Goal: Task Accomplishment & Management: Manage account settings

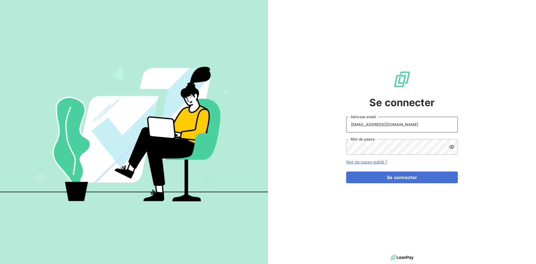
click at [430, 120] on input "comptabiliteclients@ledoyen.com" at bounding box center [402, 125] width 112 height 16
type input "comptabilite.clients@chocolat-allenorivoire.com"
click at [408, 173] on button "Se connecter" at bounding box center [402, 177] width 112 height 12
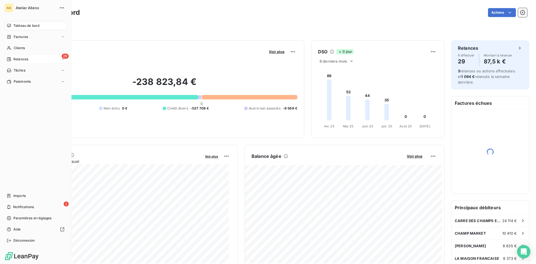
click at [11, 61] on icon at bounding box center [9, 59] width 4 height 4
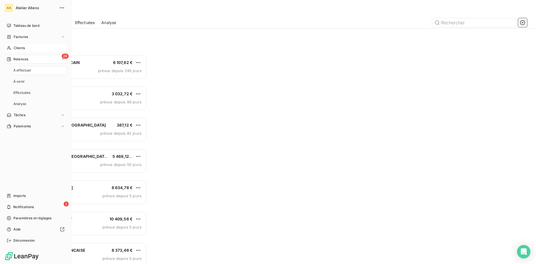
scroll to position [205, 116]
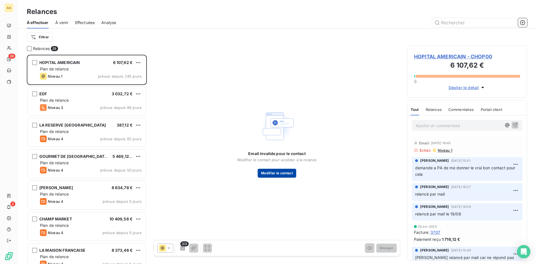
click at [291, 174] on button "Modifier le contact" at bounding box center [277, 173] width 39 height 9
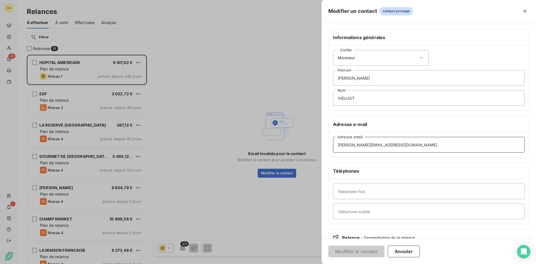
click at [234, 263] on div "Modifier un contact contact principal Informations générales Civilité Monsieur …" at bounding box center [268, 264] width 536 height 0
paste input "compass-group.fr"
type input "harry.vieujot@compass-group.fr"
click at [355, 251] on button "Modifier le contact" at bounding box center [356, 251] width 56 height 12
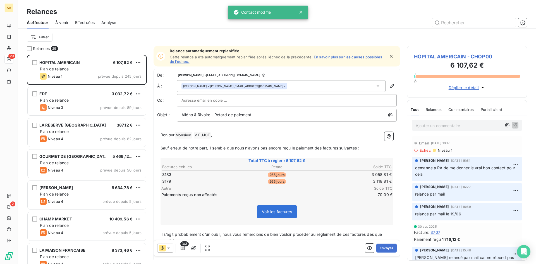
click at [168, 249] on icon at bounding box center [169, 248] width 6 height 6
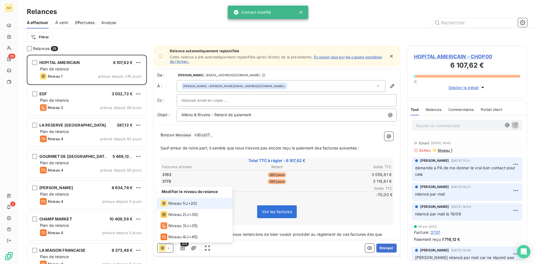
click at [168, 249] on icon at bounding box center [169, 248] width 6 height 6
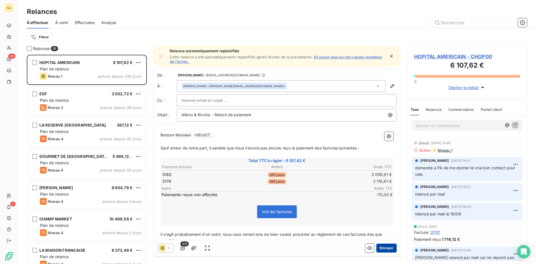
click at [383, 249] on button "Envoyer" at bounding box center [386, 247] width 20 height 9
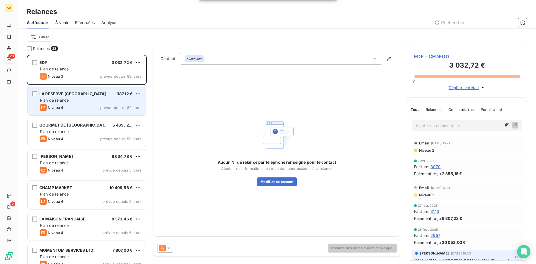
click at [84, 105] on div "Niveau 4 prévue depuis 82 jours" at bounding box center [91, 107] width 102 height 7
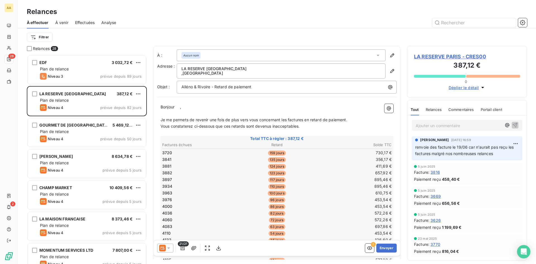
click at [167, 248] on icon at bounding box center [169, 248] width 6 height 6
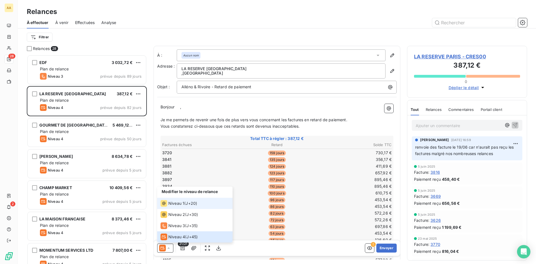
click at [198, 204] on li "Niveau 1 ( J+20 )" at bounding box center [194, 203] width 75 height 11
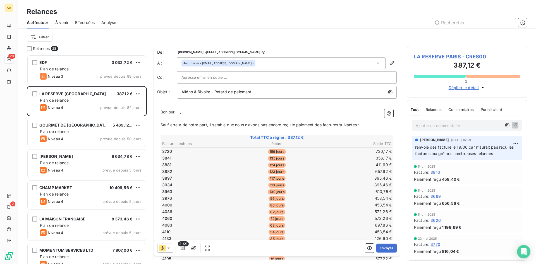
click at [171, 248] on div at bounding box center [165, 247] width 16 height 9
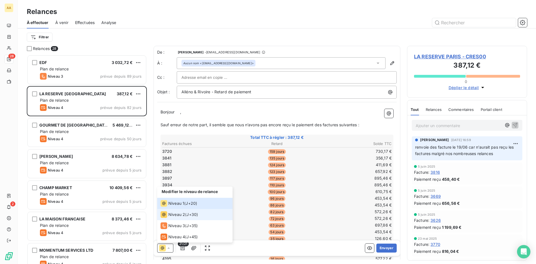
click at [183, 212] on span "Niveau 2" at bounding box center [176, 215] width 17 height 6
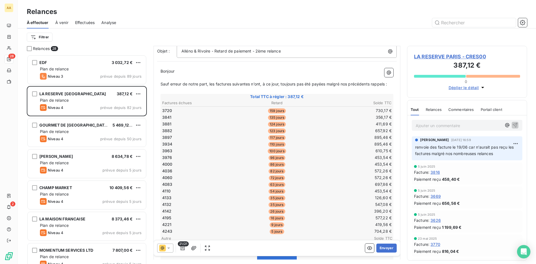
scroll to position [32, 0]
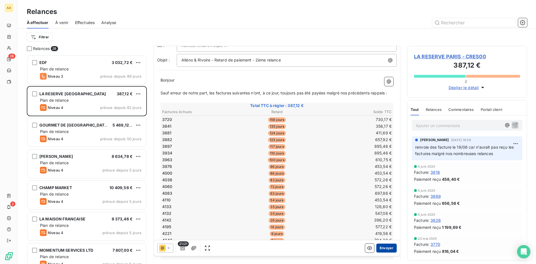
click at [383, 246] on button "Envoyer" at bounding box center [386, 247] width 20 height 9
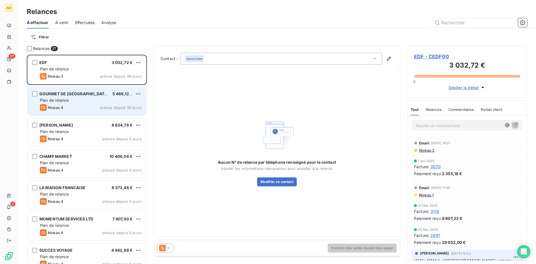
click at [85, 97] on div "GOURMET DE PARIS 5 469,12 € Plan de relance Niveau 4 prévue depuis 50 jours" at bounding box center [87, 101] width 118 height 28
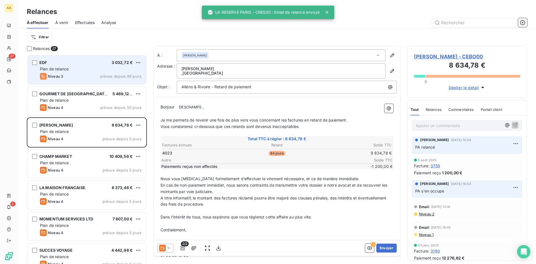
click at [62, 68] on span "Plan de relance" at bounding box center [54, 68] width 29 height 5
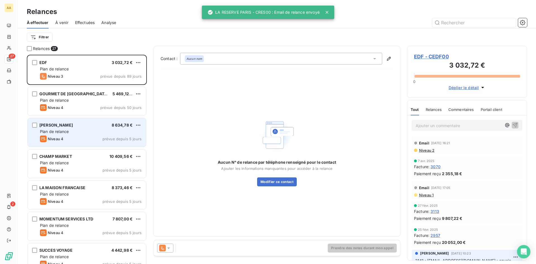
click at [70, 131] on div "Plan de relance" at bounding box center [91, 132] width 102 height 6
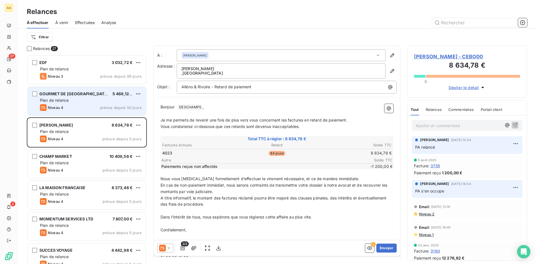
click at [76, 104] on div "Niveau 4 prévue depuis 50 jours" at bounding box center [91, 107] width 102 height 7
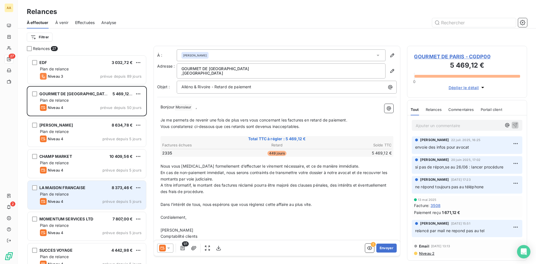
click at [80, 193] on div "Plan de relance" at bounding box center [91, 194] width 102 height 6
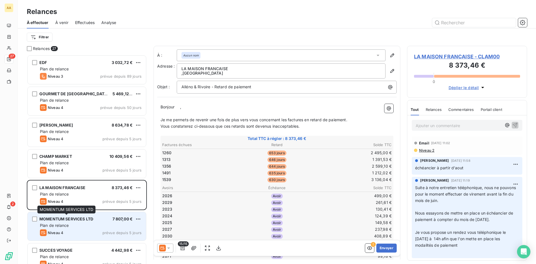
click at [89, 221] on div "MOMENTUM SERVICES LTD" at bounding box center [66, 219] width 54 height 6
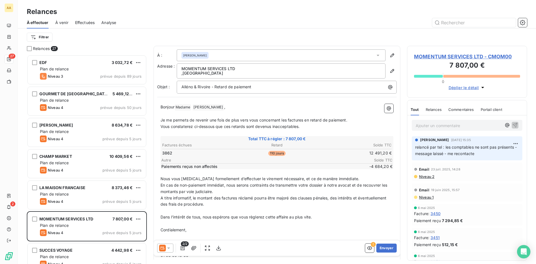
click at [439, 124] on p "Ajouter un commentaire ﻿" at bounding box center [459, 125] width 86 height 7
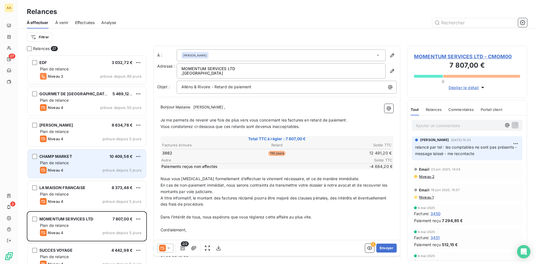
click at [74, 166] on div "CHAMP MARKET 10 409,56 € Plan de relance Niveau 4 prévue depuis 5 jours" at bounding box center [87, 163] width 118 height 28
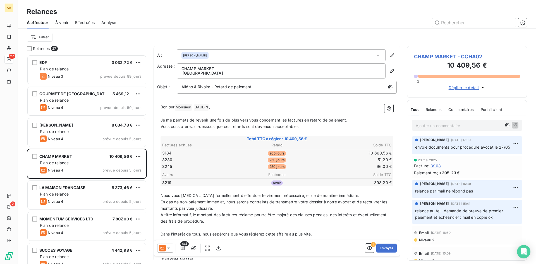
click at [440, 127] on p "Ajouter un commentaire ﻿" at bounding box center [459, 125] width 86 height 7
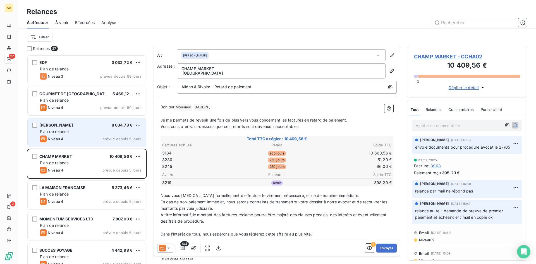
click at [81, 128] on div "ERIC BOMPARD 8 634,78 € Plan de relance Niveau 4 prévue depuis 5 jours" at bounding box center [87, 132] width 118 height 28
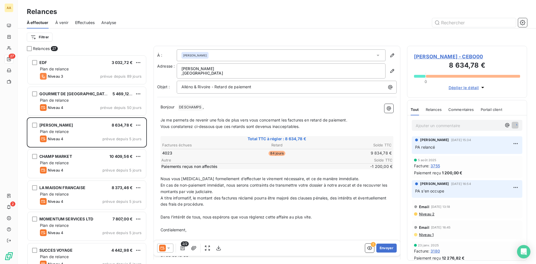
click at [434, 122] on div "Ajouter un commentaire ﻿" at bounding box center [459, 125] width 86 height 8
click at [438, 125] on p "Ajouter un commentaire ﻿" at bounding box center [459, 125] width 86 height 7
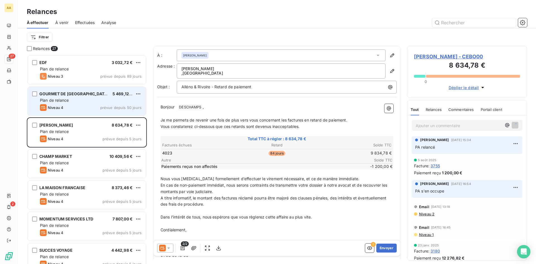
click at [72, 100] on div "Plan de relance" at bounding box center [91, 100] width 102 height 6
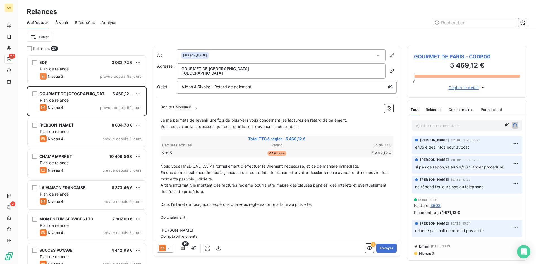
click at [461, 127] on p "Ajouter un commentaire ﻿" at bounding box center [459, 125] width 86 height 7
click at [433, 127] on p "Ajouter un commentaire ﻿" at bounding box center [459, 125] width 86 height 7
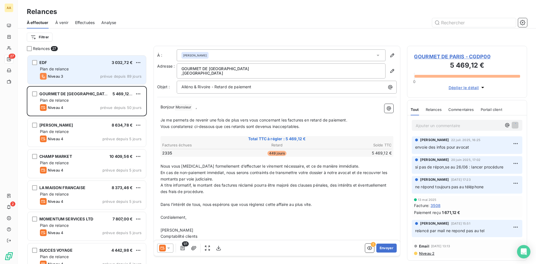
click at [74, 66] on div "Plan de relance" at bounding box center [91, 69] width 102 height 6
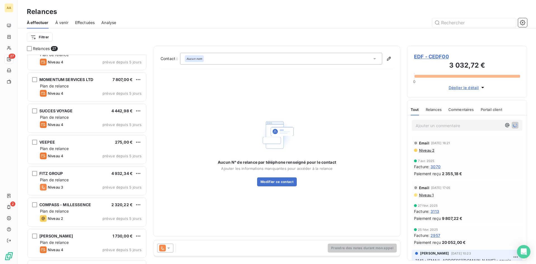
scroll to position [140, 0]
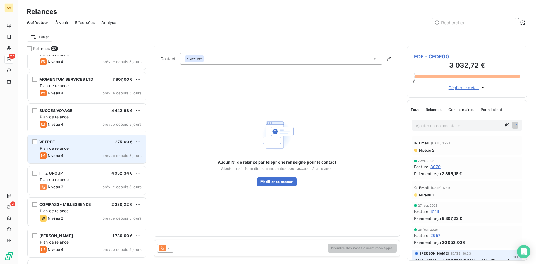
click at [71, 150] on div "Plan de relance" at bounding box center [91, 148] width 102 height 6
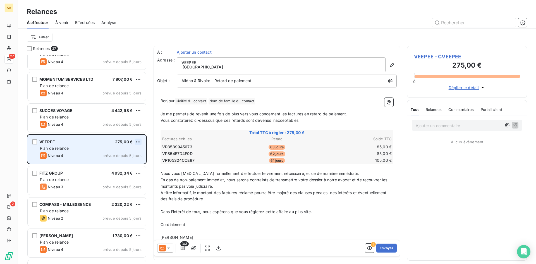
click at [140, 142] on html "AA 27 2 Relances À effectuer À venir Effectuées Analyse Filtrer Relances 27 CHA…" at bounding box center [268, 132] width 536 height 264
click at [123, 165] on div "Passer cette action" at bounding box center [114, 163] width 50 height 9
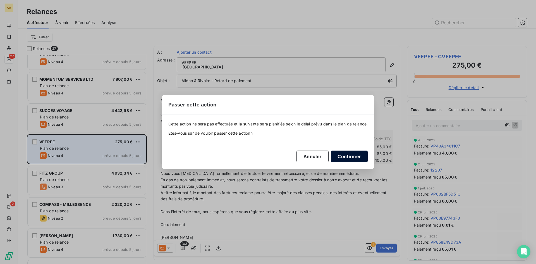
click at [353, 154] on button "Confirmer" at bounding box center [349, 156] width 37 height 12
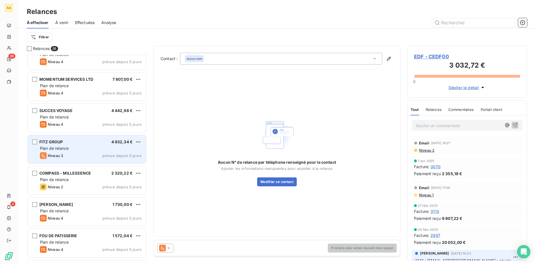
click at [88, 154] on div "Niveau 3 prévue depuis 5 jours" at bounding box center [91, 155] width 102 height 7
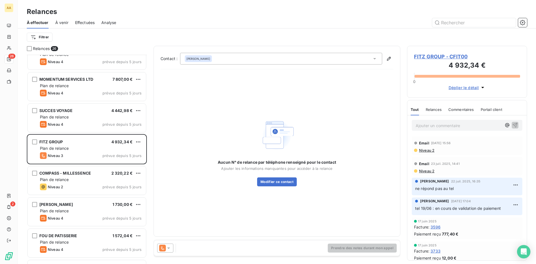
click at [438, 124] on p "Ajouter un commentaire ﻿" at bounding box center [459, 125] width 86 height 7
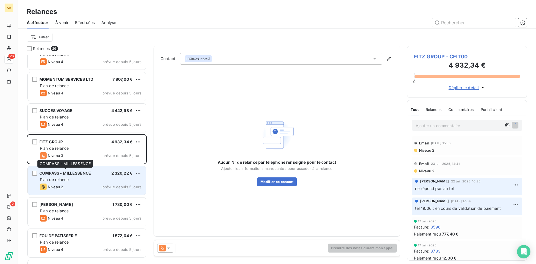
click at [75, 176] on div "COMPASS - MILLESSENCE" at bounding box center [65, 173] width 52 height 6
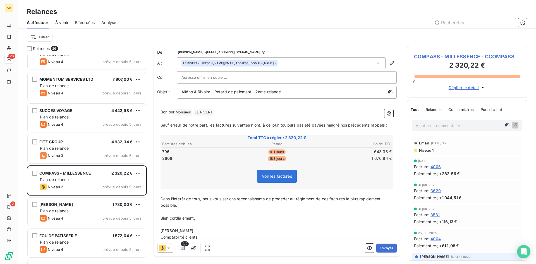
click at [166, 246] on icon at bounding box center [169, 248] width 6 height 6
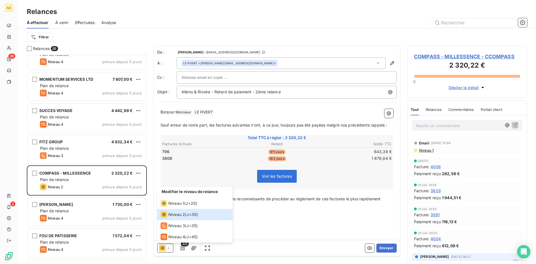
click at [258, 227] on p "Lisa Delteil" at bounding box center [276, 230] width 233 height 6
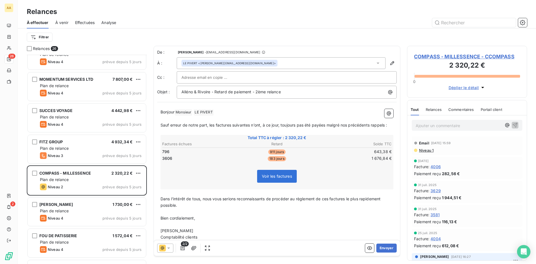
click at [188, 248] on div "2/2" at bounding box center [184, 247] width 55 height 9
click at [185, 247] on button "button" at bounding box center [182, 247] width 9 height 9
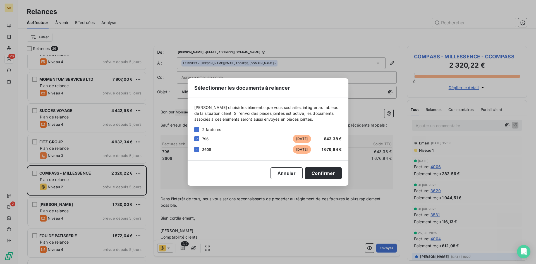
click at [198, 142] on div "796 il y a 912 jours 643,38 €" at bounding box center [267, 139] width 147 height 8
click at [196, 138] on icon at bounding box center [196, 138] width 3 height 3
click at [327, 172] on button "Confirmer" at bounding box center [323, 173] width 37 height 12
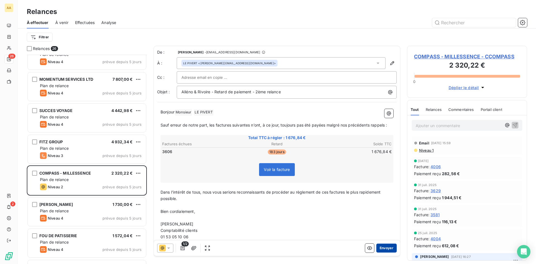
click at [383, 247] on button "Envoyer" at bounding box center [386, 247] width 20 height 9
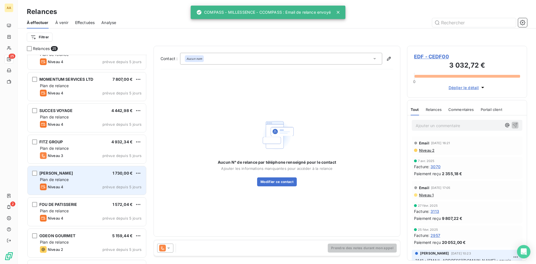
click at [83, 179] on div "Plan de relance" at bounding box center [91, 180] width 102 height 6
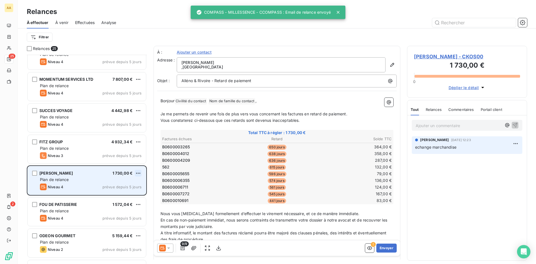
click at [138, 173] on html "AA 25 2 Relances À effectuer À venir Effectuées Analyse Filtrer Relances 25 CHA…" at bounding box center [268, 132] width 536 height 264
click at [124, 196] on div "Passer cette action" at bounding box center [114, 194] width 50 height 9
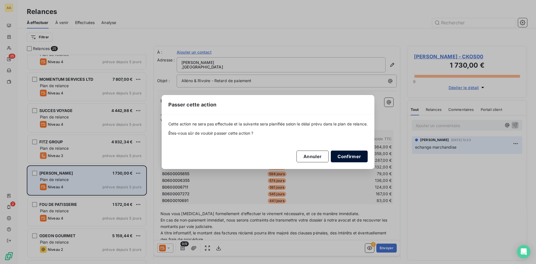
click at [358, 156] on button "Confirmer" at bounding box center [349, 156] width 37 height 12
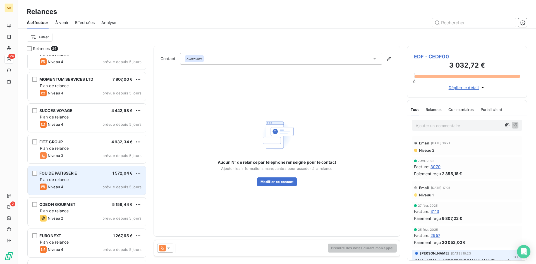
click at [98, 178] on div "Plan de relance" at bounding box center [91, 180] width 102 height 6
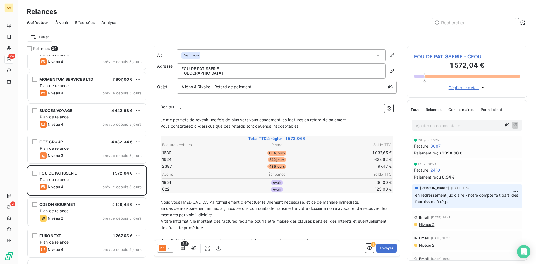
click at [137, 173] on html "AA 24 2 Relances À effectuer À venir Effectuées Analyse Filtrer Relances 24 CHA…" at bounding box center [268, 132] width 536 height 264
click at [113, 193] on div "Passer cette action" at bounding box center [114, 194] width 50 height 9
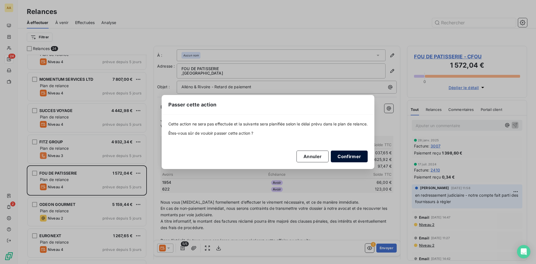
click at [351, 155] on button "Confirmer" at bounding box center [349, 156] width 37 height 12
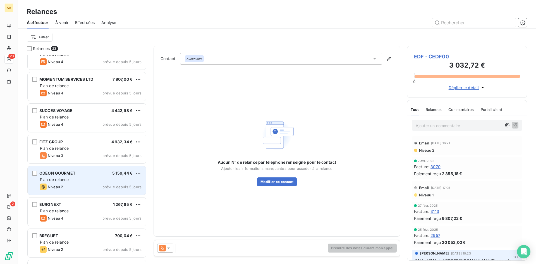
click at [88, 183] on div "Niveau 2 prévue depuis 5 jours" at bounding box center [91, 186] width 102 height 7
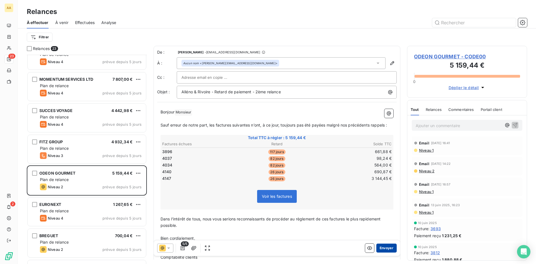
click at [384, 248] on button "Envoyer" at bounding box center [386, 247] width 20 height 9
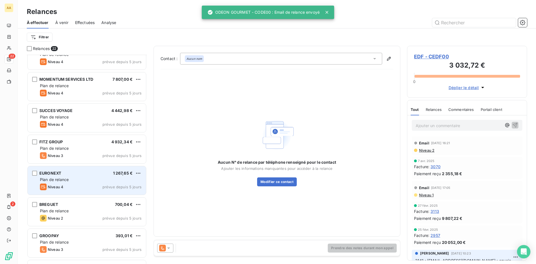
click at [80, 181] on div "Plan de relance" at bounding box center [91, 180] width 102 height 6
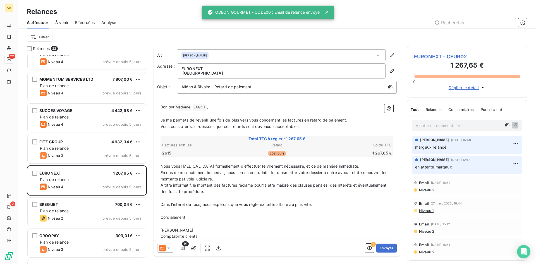
click at [440, 126] on p "Ajouter un commentaire ﻿" at bounding box center [459, 125] width 86 height 7
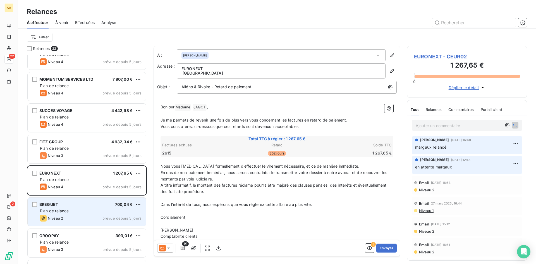
click at [69, 212] on div "Plan de relance" at bounding box center [91, 211] width 102 height 6
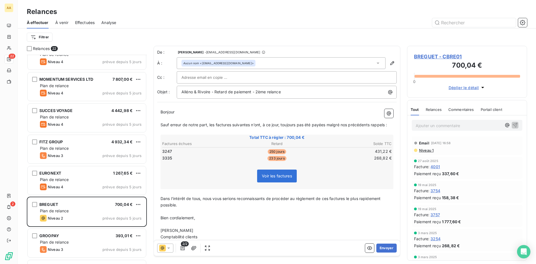
click at [436, 124] on p "Ajouter un commentaire ﻿" at bounding box center [459, 125] width 86 height 7
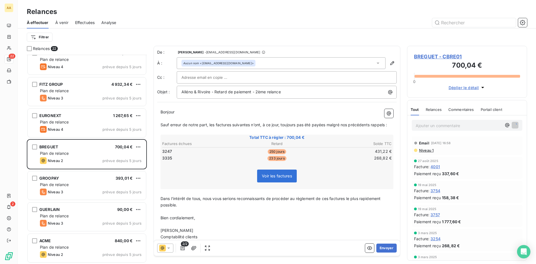
scroll to position [224, 0]
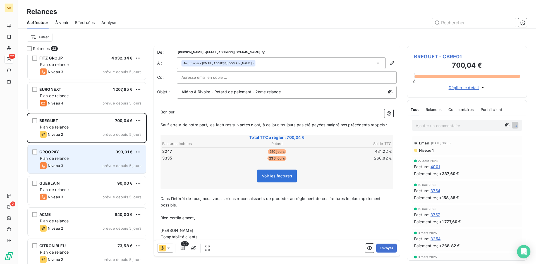
click at [89, 164] on div "Niveau 3 prévue depuis 5 jours" at bounding box center [91, 165] width 102 height 7
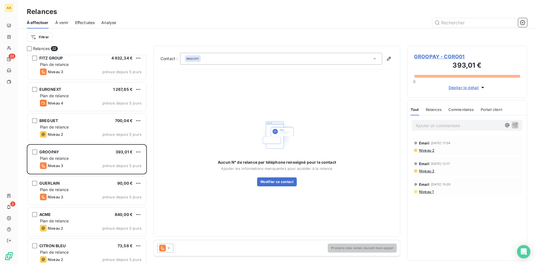
click at [167, 250] on icon at bounding box center [169, 248] width 6 height 6
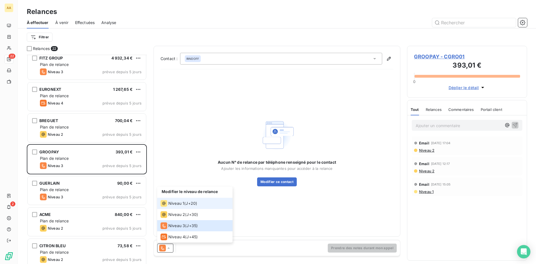
click at [186, 205] on div "Niveau 1 ( J+20 )" at bounding box center [178, 203] width 37 height 7
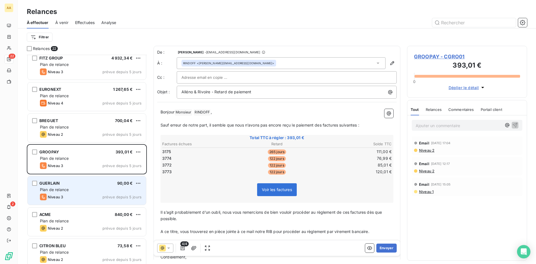
click at [63, 183] on div "GUERLAIN 90,00 €" at bounding box center [91, 183] width 102 height 5
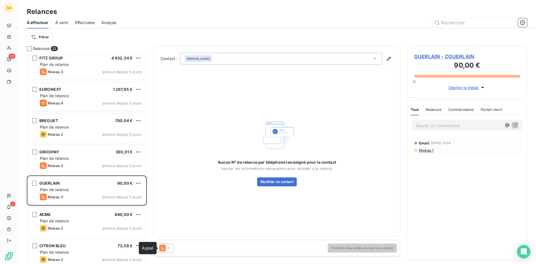
click at [166, 247] on icon at bounding box center [169, 248] width 6 height 6
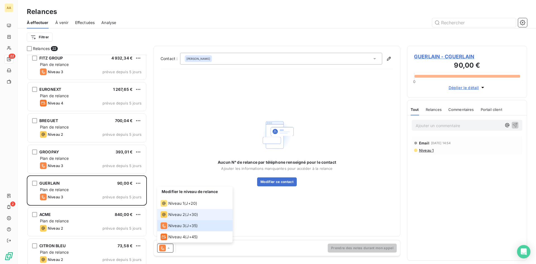
click at [179, 212] on span "Niveau 2" at bounding box center [176, 215] width 17 height 6
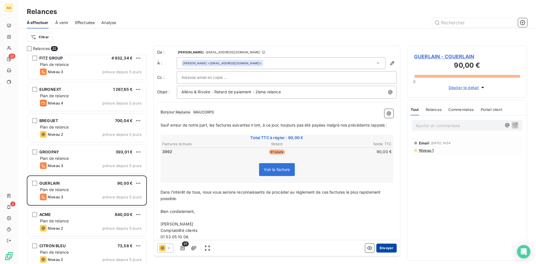
click at [383, 246] on button "Envoyer" at bounding box center [386, 247] width 20 height 9
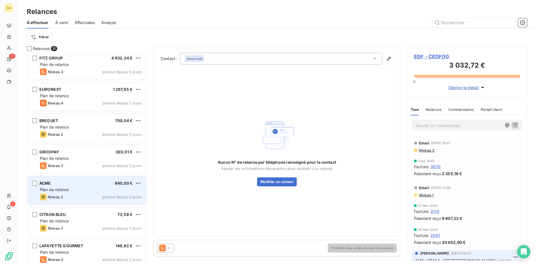
click at [99, 193] on div "ACME 840,00 € Plan de relance Niveau 2 prévue depuis 5 jours" at bounding box center [87, 190] width 118 height 28
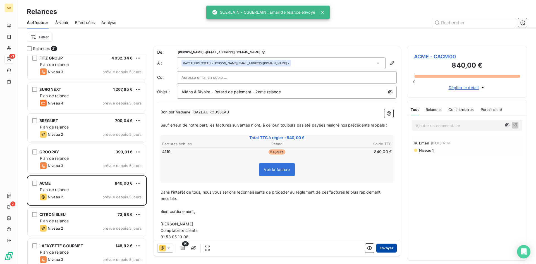
click at [380, 250] on button "Envoyer" at bounding box center [386, 247] width 20 height 9
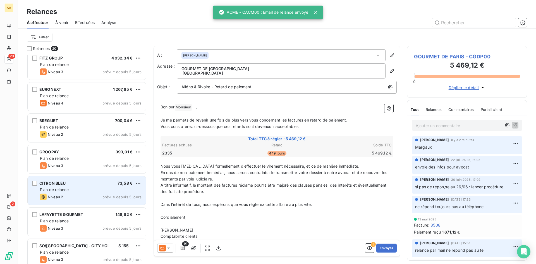
click at [87, 187] on div "Plan de relance" at bounding box center [91, 190] width 102 height 6
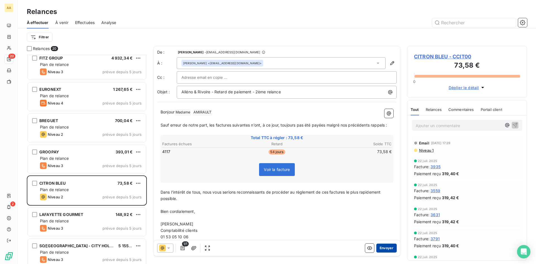
click at [384, 251] on button "Envoyer" at bounding box center [386, 247] width 20 height 9
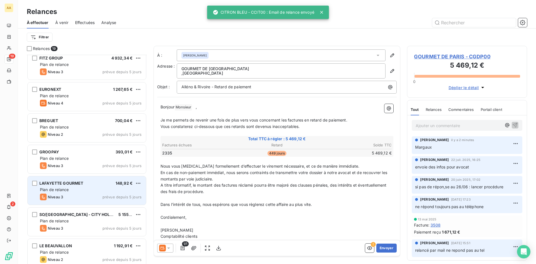
click at [92, 185] on div "LAFAYETTE GOURMET 148,92 €" at bounding box center [91, 183] width 102 height 5
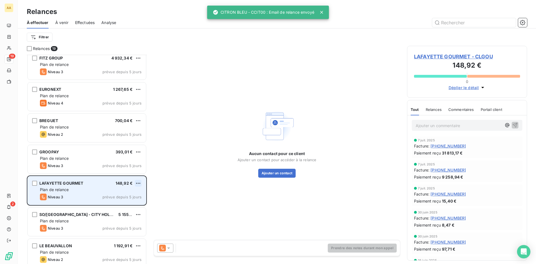
click at [139, 183] on html "AA 19 2 Relances À effectuer À venir Effectuées Analyse Filtrer Relances 19 SUC…" at bounding box center [268, 132] width 536 height 264
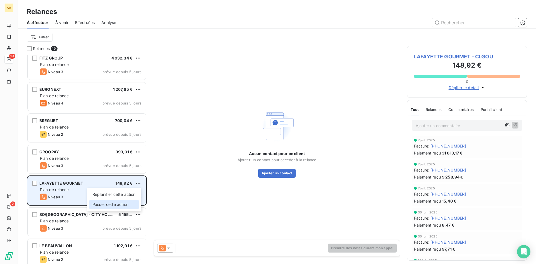
click at [109, 203] on div "Passer cette action" at bounding box center [114, 204] width 50 height 9
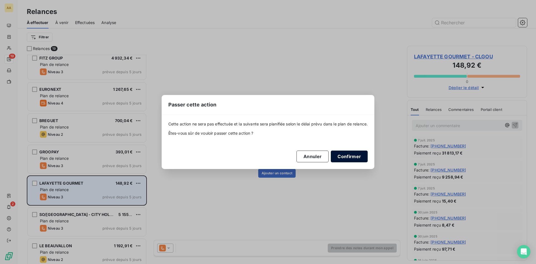
click at [357, 157] on button "Confirmer" at bounding box center [349, 156] width 37 height 12
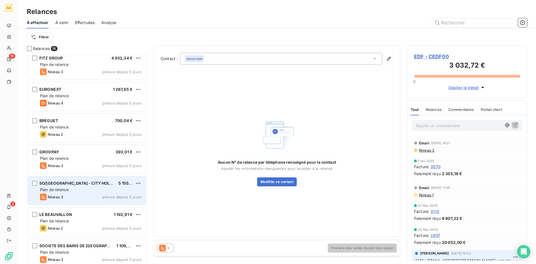
click at [69, 191] on span "Plan de relance" at bounding box center [54, 189] width 29 height 5
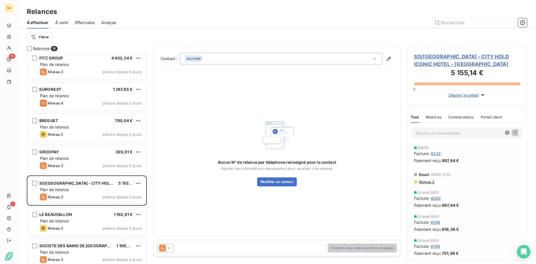
click at [167, 245] on div at bounding box center [165, 247] width 16 height 9
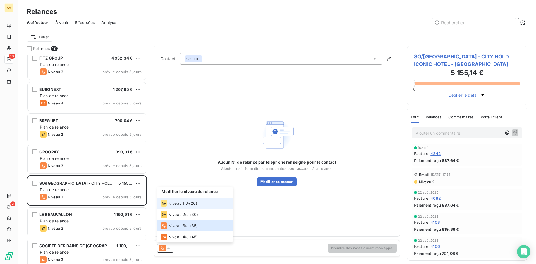
click at [181, 204] on span "Niveau 1" at bounding box center [176, 203] width 16 height 6
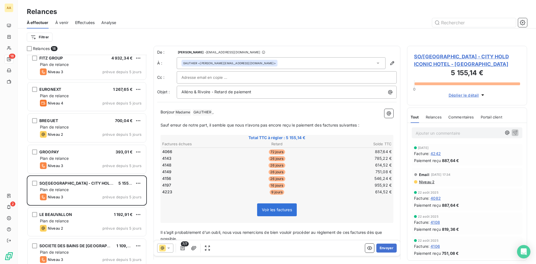
click at [166, 248] on icon at bounding box center [169, 248] width 6 height 6
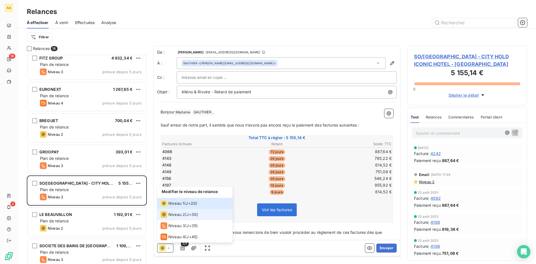
click at [185, 218] on li "Niveau 2 ( J+30 )" at bounding box center [194, 214] width 75 height 11
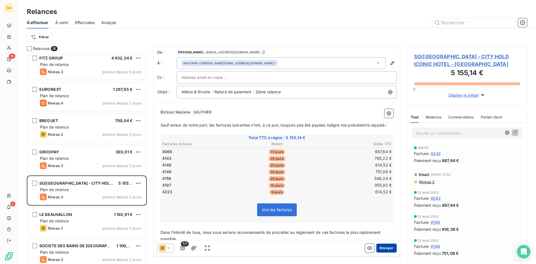
click at [383, 245] on button "Envoyer" at bounding box center [386, 247] width 20 height 9
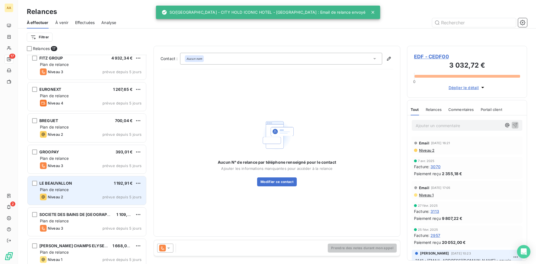
click at [67, 193] on div "LE BEAUVALLON 1 192,91 € Plan de relance Niveau 2 prévue depuis 5 jours" at bounding box center [87, 190] width 118 height 28
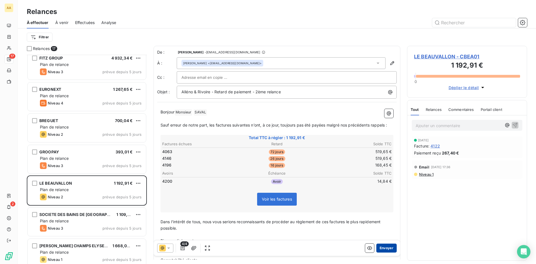
click at [384, 246] on button "Envoyer" at bounding box center [386, 247] width 20 height 9
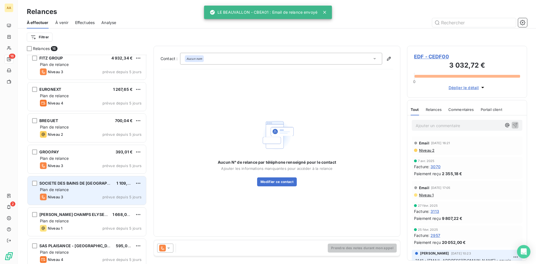
click at [76, 193] on div "SOCIETE DES BAINS DE MER - HOTEL HERMITAGE 1 109,76 € Plan de relance Niveau 3 …" at bounding box center [87, 190] width 118 height 28
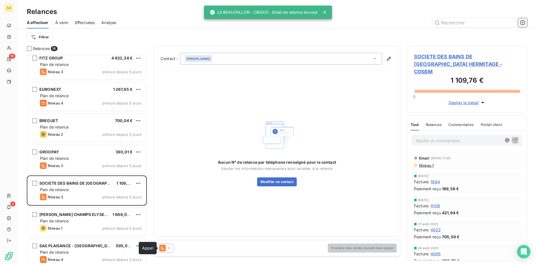
click at [164, 247] on icon at bounding box center [162, 247] width 7 height 7
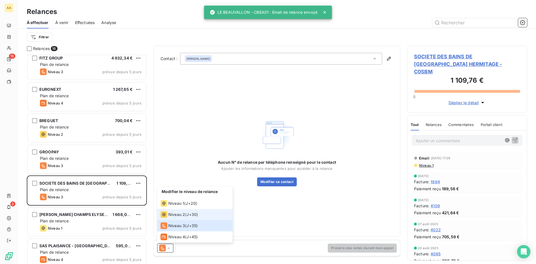
click at [182, 215] on span "Niveau 2" at bounding box center [176, 215] width 17 height 6
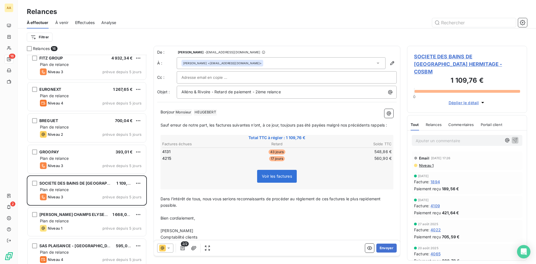
click at [426, 163] on span "Niveau 1" at bounding box center [425, 165] width 15 height 4
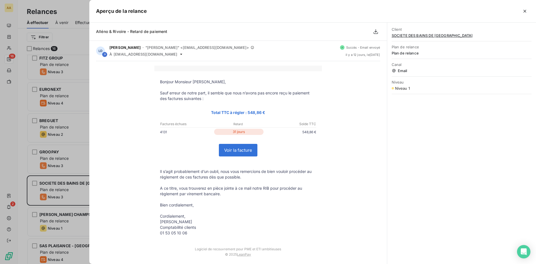
click at [15, 144] on div at bounding box center [268, 132] width 536 height 264
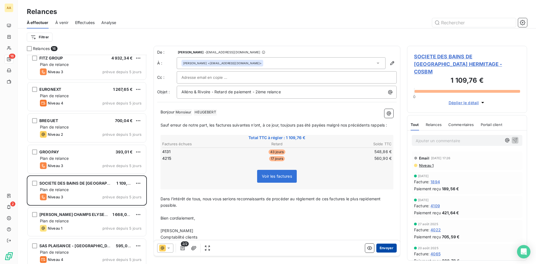
click at [379, 251] on button "Envoyer" at bounding box center [386, 247] width 20 height 9
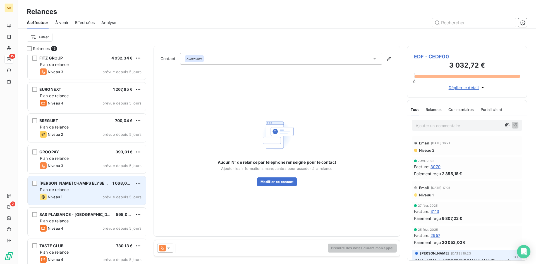
click at [108, 194] on div "Niveau 1 prévue depuis 5 jours" at bounding box center [91, 196] width 102 height 7
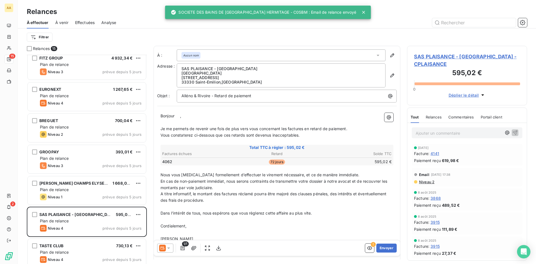
click at [169, 248] on icon at bounding box center [169, 248] width 6 height 6
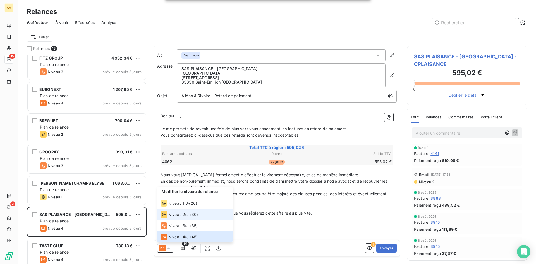
click at [182, 216] on span "Niveau 2" at bounding box center [176, 215] width 17 height 6
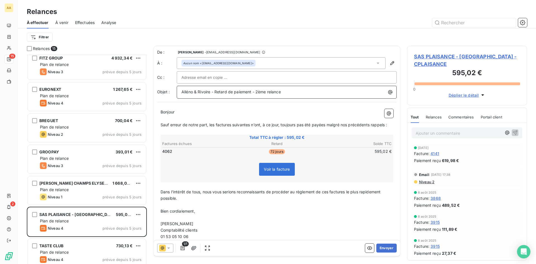
click at [257, 92] on span "Alléno & Rivoire - Retard de paiement - 2ème relance" at bounding box center [230, 91] width 99 height 5
click at [386, 250] on button "Envoyer" at bounding box center [386, 247] width 20 height 9
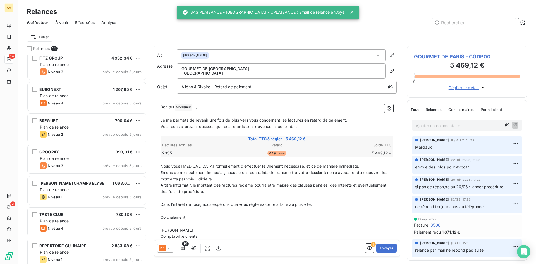
scroll to position [229, 0]
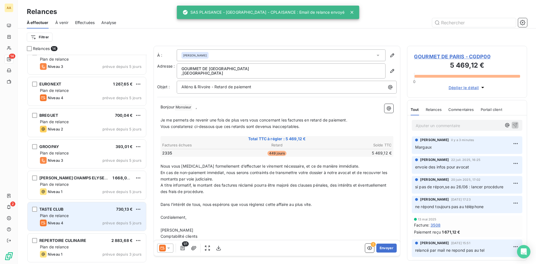
click at [88, 212] on div "TASTE CLUB 730,13 € Plan de relance Niveau 4 prévue depuis 5 jours" at bounding box center [87, 216] width 118 height 28
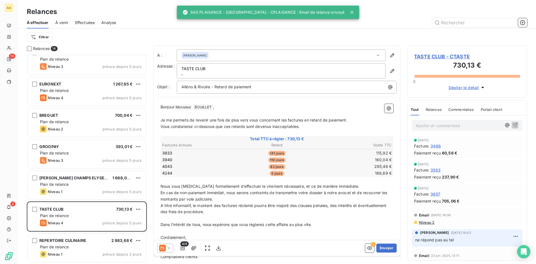
click at [435, 129] on div "Ajouter un commentaire ﻿" at bounding box center [467, 125] width 111 height 11
click at [435, 127] on p "Ajouter un commentaire ﻿" at bounding box center [459, 125] width 86 height 7
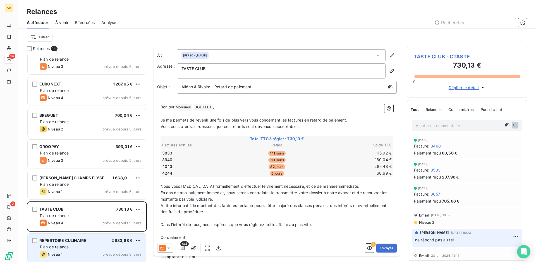
click at [91, 247] on div "Plan de relance" at bounding box center [91, 247] width 102 height 6
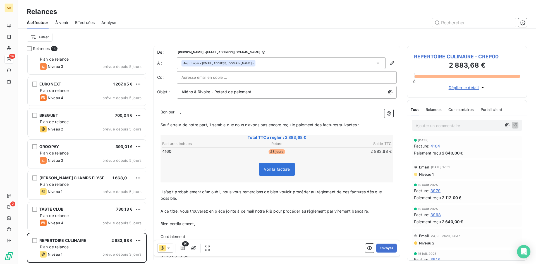
click at [425, 174] on span "Niveau 1" at bounding box center [425, 174] width 15 height 4
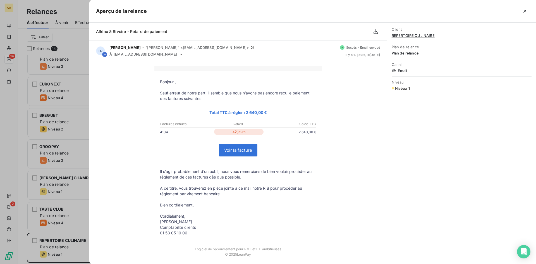
click at [24, 170] on div at bounding box center [268, 132] width 536 height 264
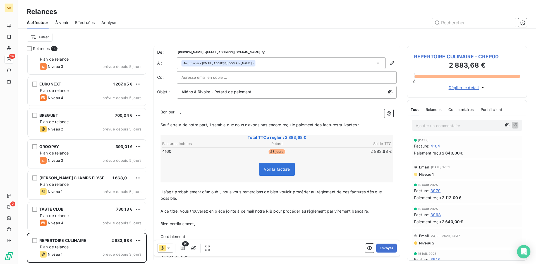
click at [168, 247] on icon at bounding box center [169, 248] width 6 height 6
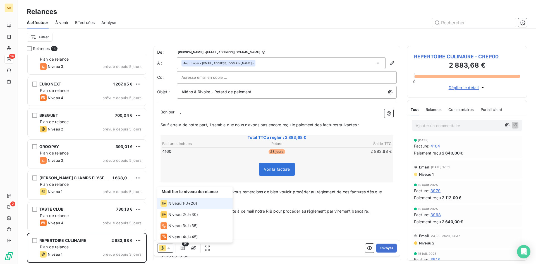
click at [183, 205] on span "Niveau 1" at bounding box center [176, 203] width 16 height 6
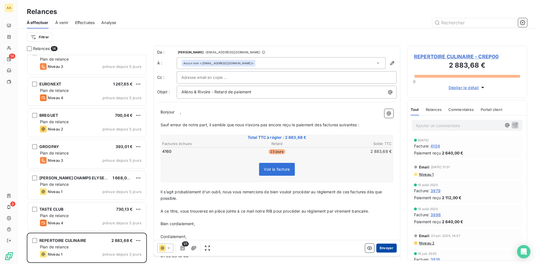
click at [378, 248] on button "Envoyer" at bounding box center [386, 247] width 20 height 9
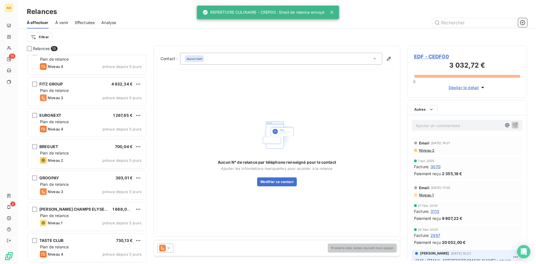
scroll to position [197, 0]
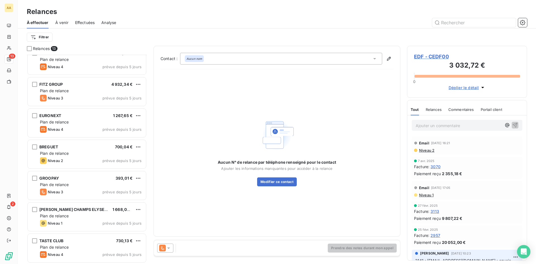
click at [379, 209] on div "Aucun N° de relance par téléphone renseigné pour le contact Ajouter les informa…" at bounding box center [276, 152] width 233 height 156
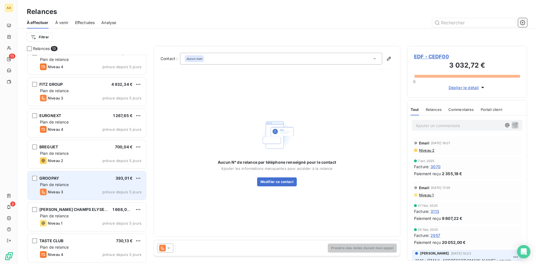
scroll to position [198, 0]
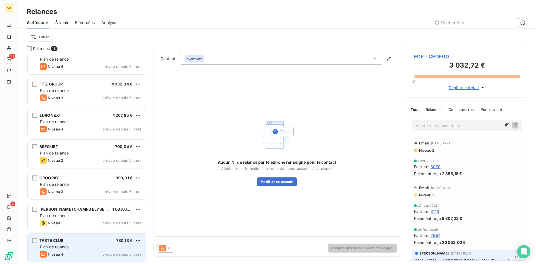
click at [68, 241] on div "TASTE CLUB 730,13 €" at bounding box center [91, 240] width 102 height 5
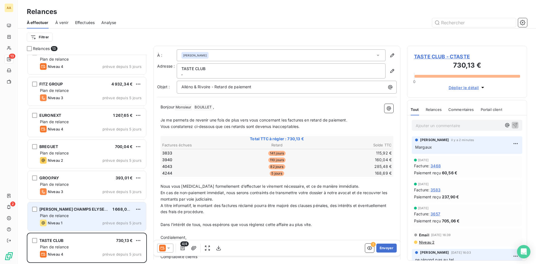
click at [68, 205] on div "LOUIS VUITTON CHAMPS ELYSEES 1 668,08 € Plan de relance Niveau 1 prévue depuis …" at bounding box center [87, 216] width 118 height 28
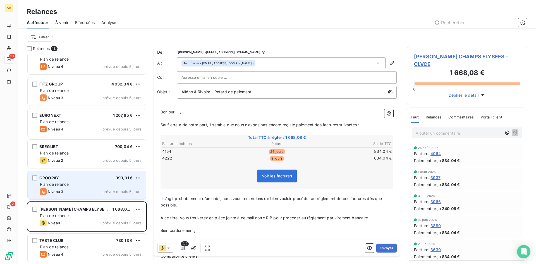
click at [81, 181] on div "Plan de relance" at bounding box center [91, 184] width 102 height 6
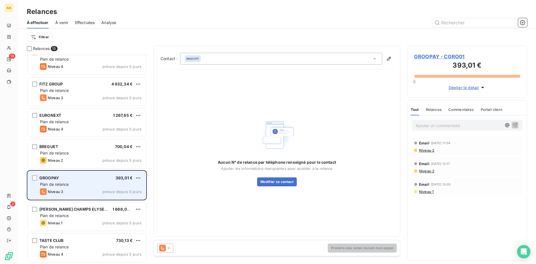
click at [88, 185] on div "Plan de relance" at bounding box center [91, 184] width 102 height 6
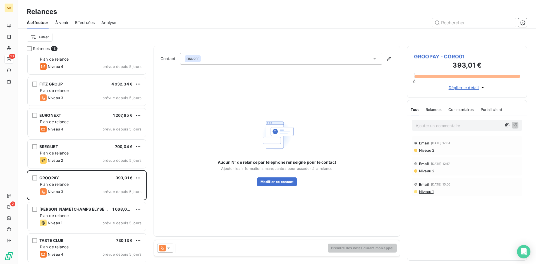
click at [166, 248] on icon at bounding box center [169, 248] width 6 height 6
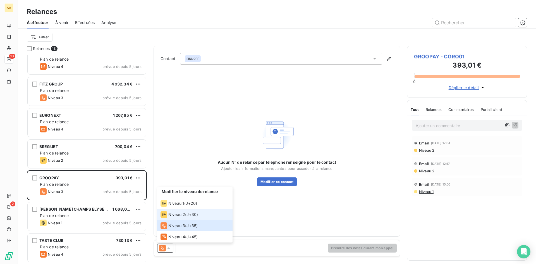
click at [180, 215] on span "Niveau 2" at bounding box center [176, 215] width 17 height 6
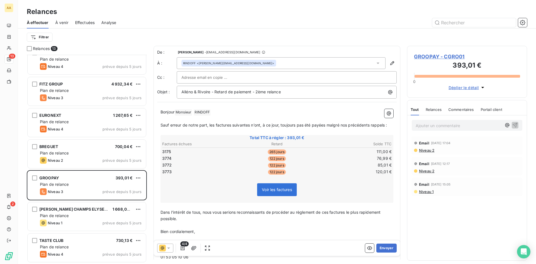
click at [80, 23] on span "Effectuées" at bounding box center [85, 23] width 20 height 6
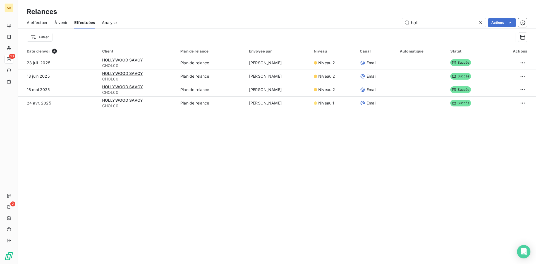
drag, startPoint x: 419, startPoint y: 24, endPoint x: 400, endPoint y: 23, distance: 18.7
click at [400, 23] on div "holl Actions" at bounding box center [325, 22] width 404 height 9
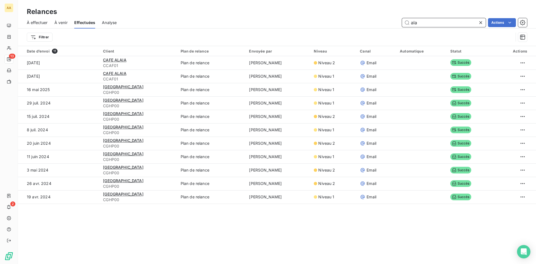
drag, startPoint x: 426, startPoint y: 24, endPoint x: 401, endPoint y: 20, distance: 24.5
click at [402, 20] on input "ala" at bounding box center [444, 22] width 84 height 9
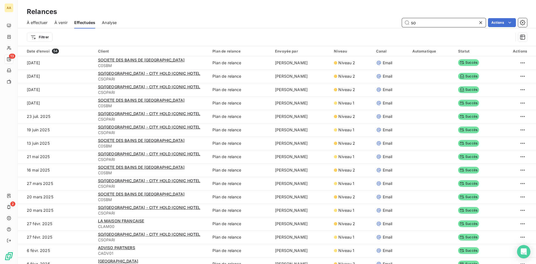
drag, startPoint x: 420, startPoint y: 21, endPoint x: 383, endPoint y: 16, distance: 37.5
click at [383, 16] on div "Relances À effectuer À venir Effectuées Analyse so Actions Filtrer" at bounding box center [277, 23] width 518 height 46
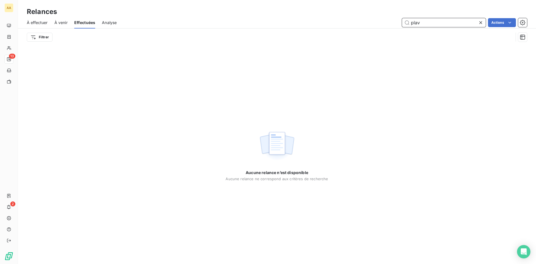
drag, startPoint x: 425, startPoint y: 23, endPoint x: 390, endPoint y: 23, distance: 34.3
click at [390, 23] on div "plav Actions" at bounding box center [325, 22] width 404 height 9
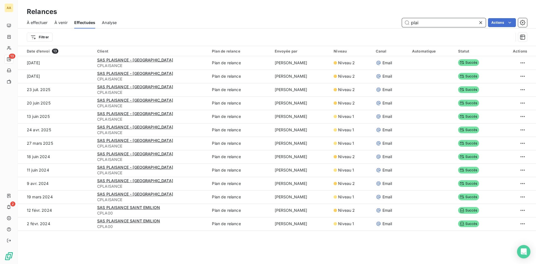
drag, startPoint x: 421, startPoint y: 24, endPoint x: 374, endPoint y: 19, distance: 47.1
click at [374, 19] on div "plai Actions" at bounding box center [325, 22] width 404 height 9
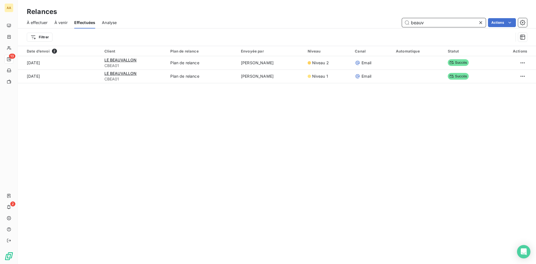
drag, startPoint x: 427, startPoint y: 24, endPoint x: 407, endPoint y: 20, distance: 20.6
click at [407, 21] on input "beauv" at bounding box center [444, 22] width 84 height 9
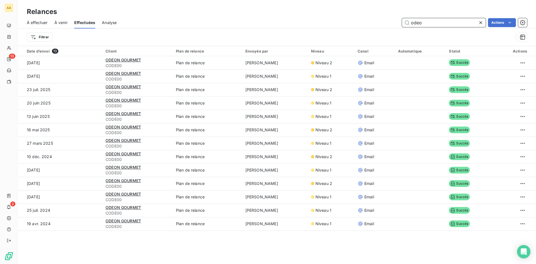
drag, startPoint x: 424, startPoint y: 23, endPoint x: 399, endPoint y: 19, distance: 25.6
click at [399, 19] on div "odeo Actions" at bounding box center [325, 22] width 404 height 9
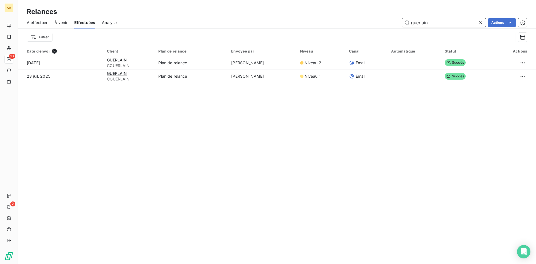
click at [399, 22] on div "guerlain Actions" at bounding box center [325, 22] width 404 height 9
drag, startPoint x: 427, startPoint y: 24, endPoint x: 395, endPoint y: 22, distance: 32.4
click at [395, 22] on div "acme Actions" at bounding box center [325, 22] width 404 height 9
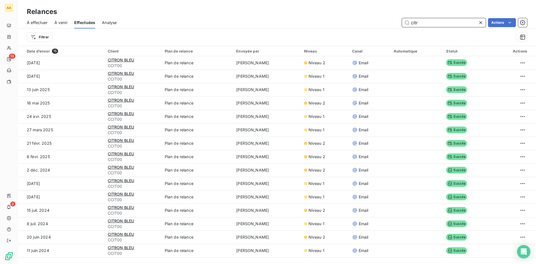
drag, startPoint x: 431, startPoint y: 25, endPoint x: 394, endPoint y: 25, distance: 36.8
click at [394, 25] on div "citr Actions" at bounding box center [325, 22] width 404 height 9
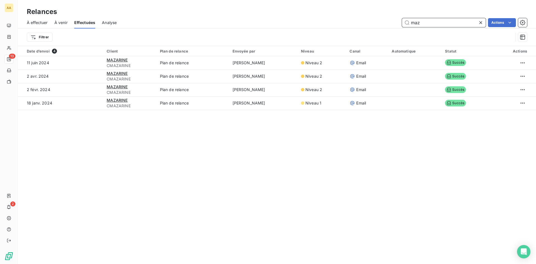
type input "maz"
click at [41, 25] on span "À effectuer" at bounding box center [37, 23] width 21 height 6
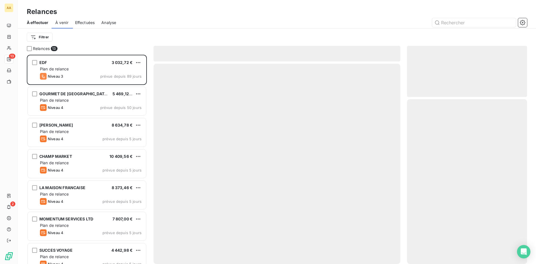
scroll to position [205, 116]
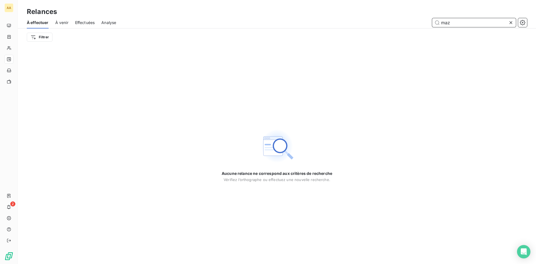
drag, startPoint x: 459, startPoint y: 24, endPoint x: 407, endPoint y: 23, distance: 51.6
click at [407, 23] on div "maz" at bounding box center [325, 22] width 404 height 9
drag, startPoint x: 454, startPoint y: 23, endPoint x: 411, endPoint y: 23, distance: 42.4
click at [411, 23] on div "elio" at bounding box center [325, 22] width 404 height 9
drag, startPoint x: 460, startPoint y: 23, endPoint x: 431, endPoint y: 22, distance: 28.5
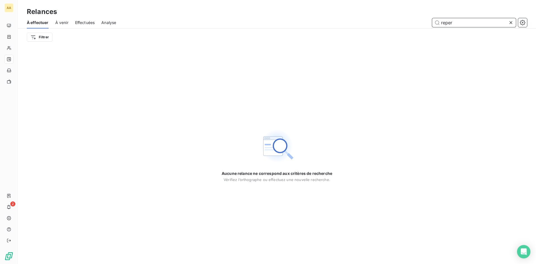
click at [431, 22] on div "reper" at bounding box center [325, 22] width 404 height 9
click at [87, 27] on div "Effectuées" at bounding box center [85, 23] width 20 height 12
type input "culin"
click at [89, 24] on span "Effectuées" at bounding box center [85, 23] width 20 height 6
click at [75, 22] on div "À effectuer À venir Effectuées Analyse culin" at bounding box center [277, 23] width 518 height 12
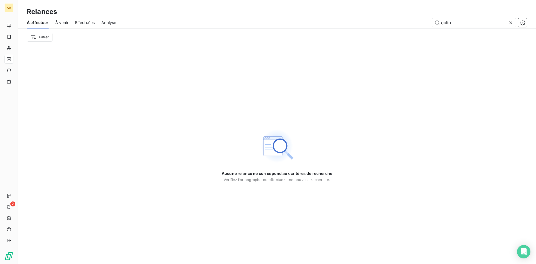
drag, startPoint x: 510, startPoint y: 24, endPoint x: 507, endPoint y: 24, distance: 3.6
click at [510, 24] on icon at bounding box center [511, 23] width 6 height 6
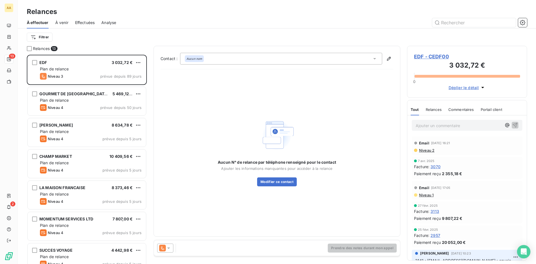
click at [89, 20] on span "Effectuées" at bounding box center [85, 23] width 20 height 6
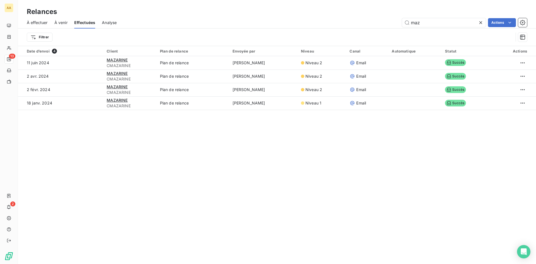
drag, startPoint x: 441, startPoint y: 23, endPoint x: 367, endPoint y: 13, distance: 74.5
click at [366, 15] on div "Relances À effectuer À venir Effectuées Analyse maz Actions Filtrer" at bounding box center [277, 23] width 518 height 46
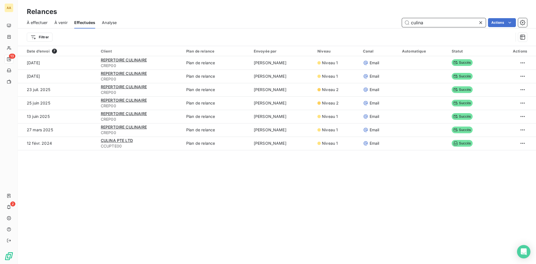
drag, startPoint x: 427, startPoint y: 22, endPoint x: 385, endPoint y: 25, distance: 42.3
click at [385, 25] on div "culina Actions" at bounding box center [325, 22] width 404 height 9
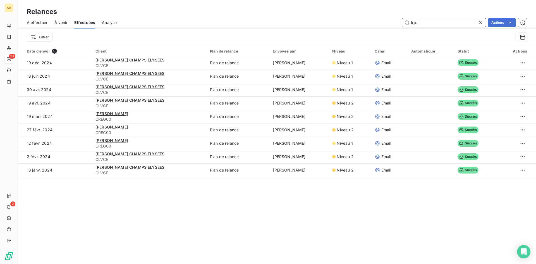
drag, startPoint x: 432, startPoint y: 23, endPoint x: 361, endPoint y: 14, distance: 72.0
click at [361, 14] on div "Relances À effectuer À venir Effectuées Analyse loui Actions Filtrer" at bounding box center [277, 23] width 518 height 46
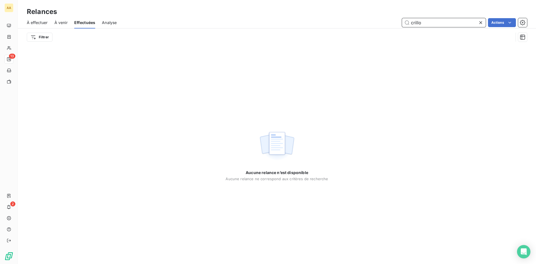
type input "crillo"
click at [480, 23] on icon at bounding box center [480, 22] width 3 height 3
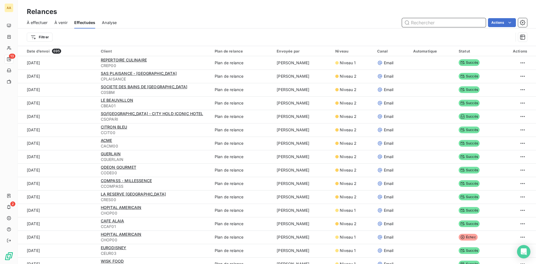
click at [435, 24] on input "text" at bounding box center [444, 22] width 84 height 9
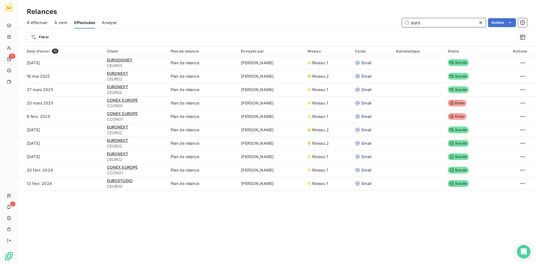
drag, startPoint x: 424, startPoint y: 24, endPoint x: 382, endPoint y: 18, distance: 42.0
click at [382, 18] on div "euro Actions" at bounding box center [325, 22] width 404 height 9
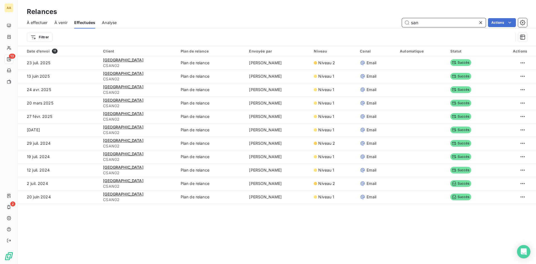
type input "san"
click at [50, 23] on div "À effectuer À venir Effectuées Analyse san Actions" at bounding box center [277, 23] width 518 height 12
click at [45, 21] on span "À effectuer" at bounding box center [37, 23] width 21 height 6
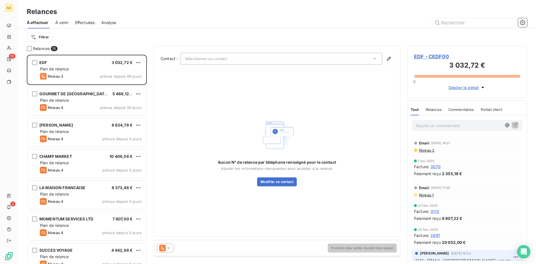
scroll to position [205, 116]
click at [498, 23] on input "text" at bounding box center [474, 22] width 84 height 9
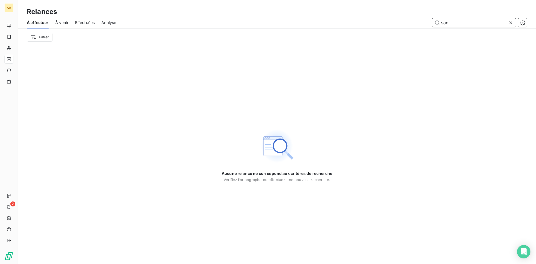
drag, startPoint x: 419, startPoint y: 23, endPoint x: 417, endPoint y: 23, distance: 2.8
click at [417, 23] on div "san" at bounding box center [325, 22] width 404 height 9
click at [85, 18] on div "Effectuées" at bounding box center [85, 23] width 20 height 12
type input "nouc"
click at [90, 23] on span "Effectuées" at bounding box center [85, 23] width 20 height 6
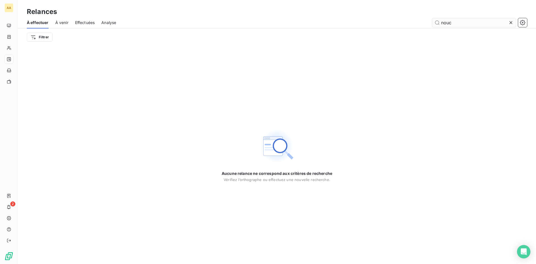
click at [512, 23] on icon at bounding box center [511, 23] width 6 height 6
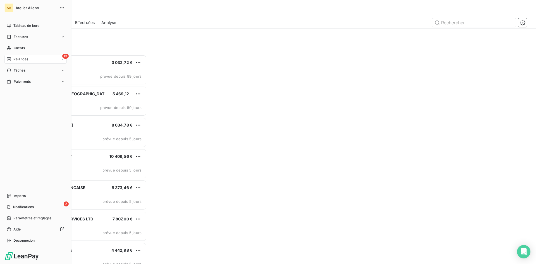
scroll to position [205, 116]
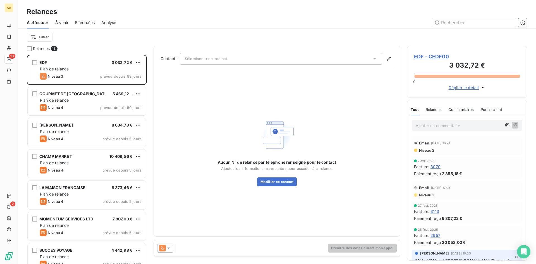
click at [90, 26] on div "Effectuées" at bounding box center [85, 23] width 20 height 12
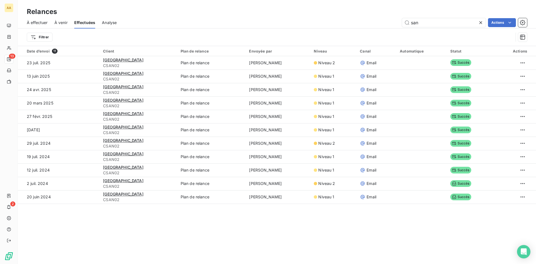
drag, startPoint x: 449, startPoint y: 24, endPoint x: 300, endPoint y: 17, distance: 149.2
click at [300, 17] on div "À effectuer À venir Effectuées Analyse san Actions" at bounding box center [277, 23] width 518 height 12
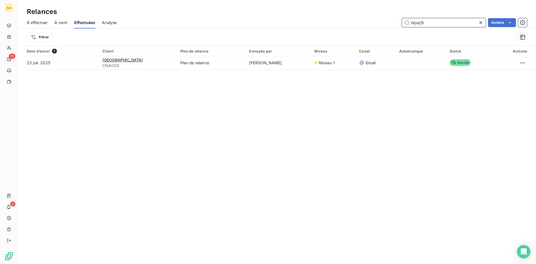
drag, startPoint x: 425, startPoint y: 22, endPoint x: 373, endPoint y: 22, distance: 52.7
click at [373, 22] on div "nouch Actions" at bounding box center [325, 22] width 404 height 9
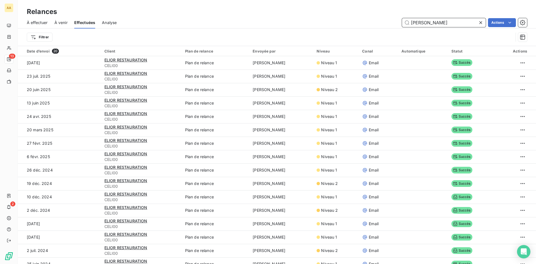
drag, startPoint x: 416, startPoint y: 20, endPoint x: 366, endPoint y: 20, distance: 50.0
click at [366, 20] on div "elio Actions" at bounding box center [325, 22] width 404 height 9
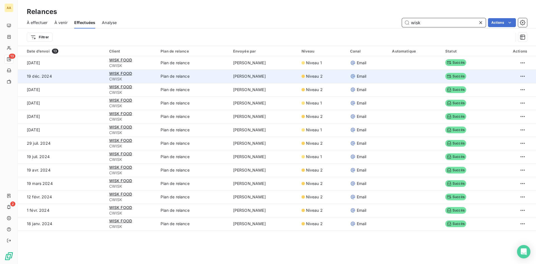
type input "wisk"
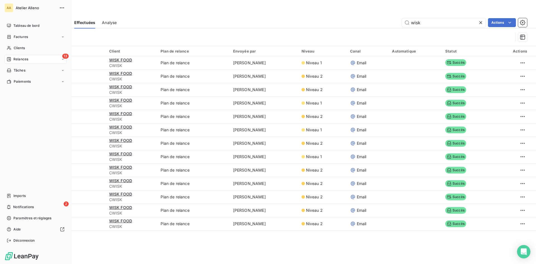
click at [9, 8] on div "AA" at bounding box center [8, 7] width 9 height 9
click at [27, 241] on span "Déconnexion" at bounding box center [23, 240] width 21 height 5
